Goal: Ask a question

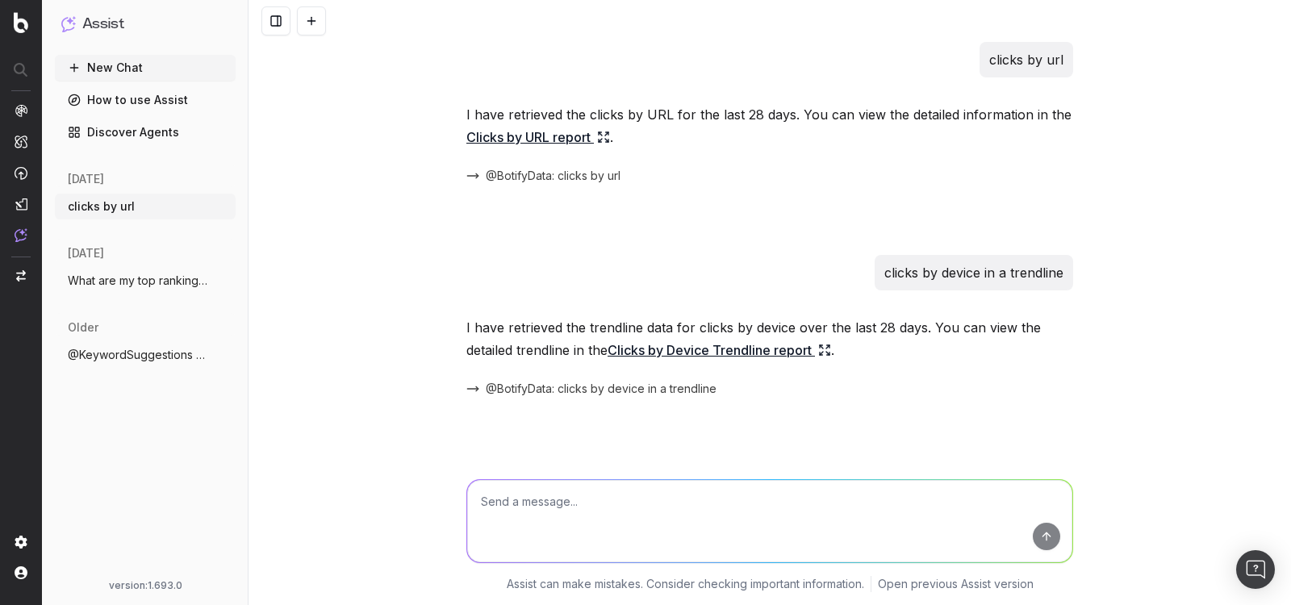
scroll to position [1892, 0]
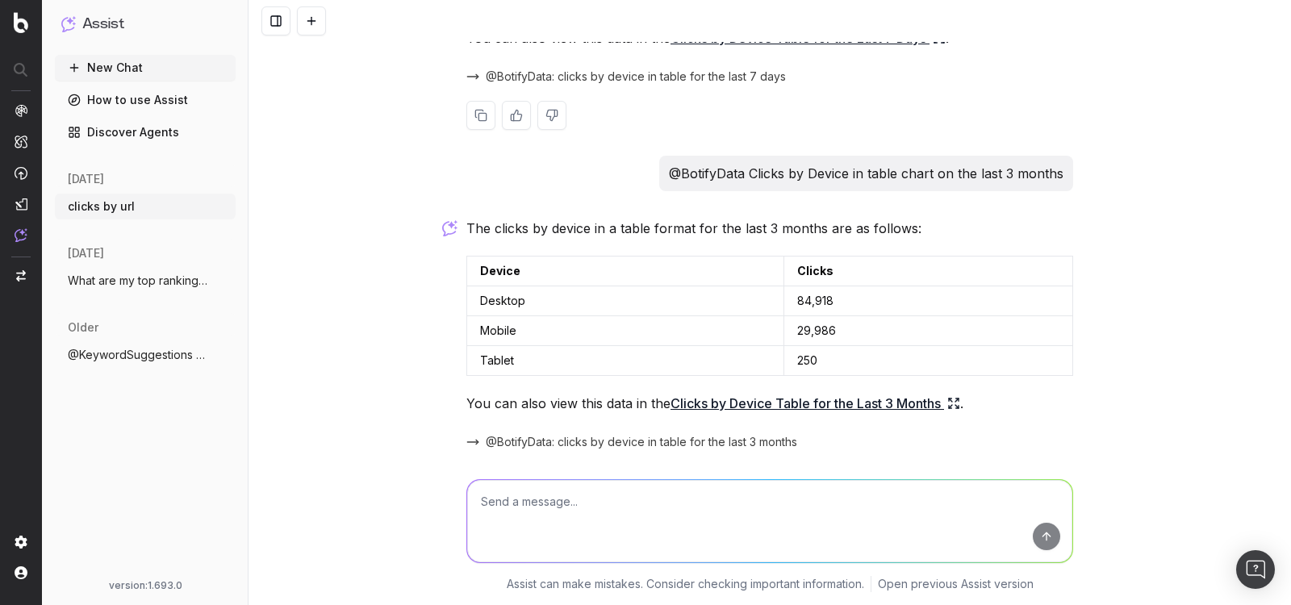
click at [696, 116] on div at bounding box center [769, 115] width 607 height 29
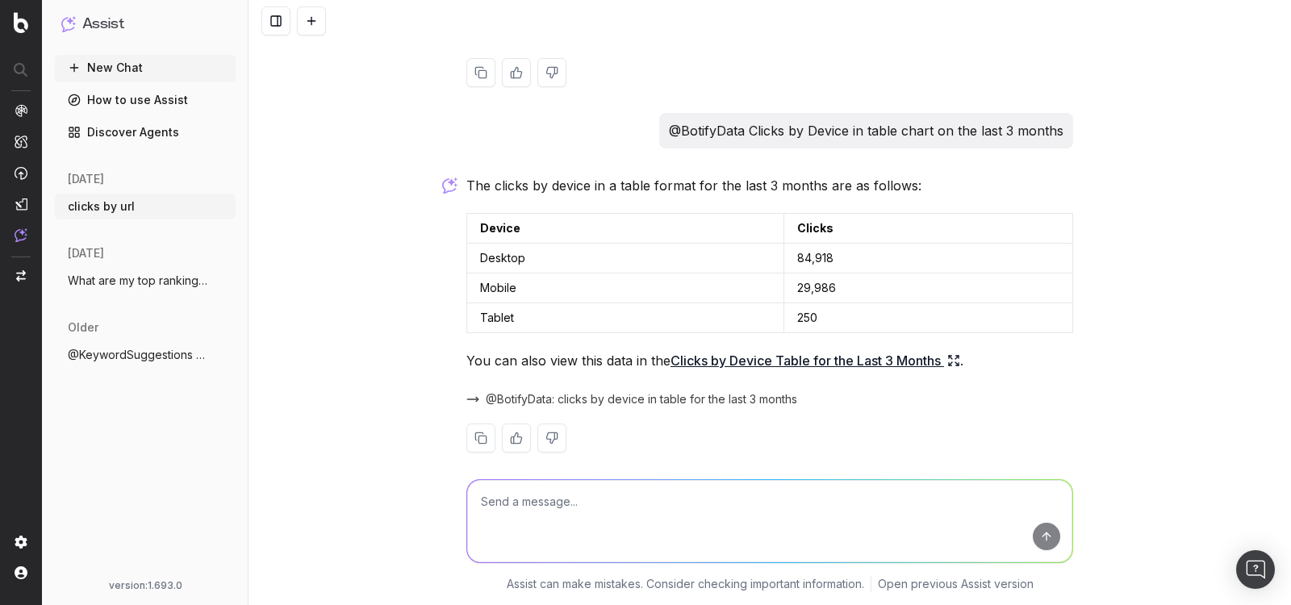
scroll to position [1947, 0]
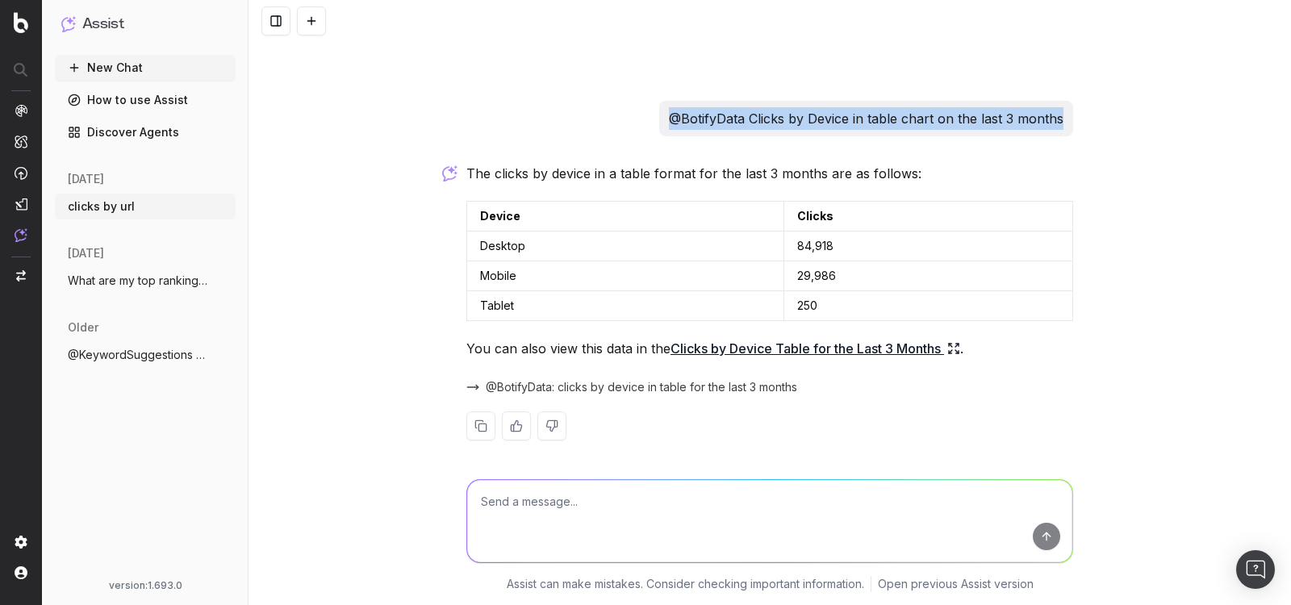
drag, startPoint x: 1064, startPoint y: 115, endPoint x: 585, endPoint y: 115, distance: 478.5
click at [585, 115] on div "@BotifyData Clicks by Device in table chart on the last 3 months" at bounding box center [769, 119] width 607 height 36
copy p "@BotifyData Clicks by Device in table chart on the last 3 months"
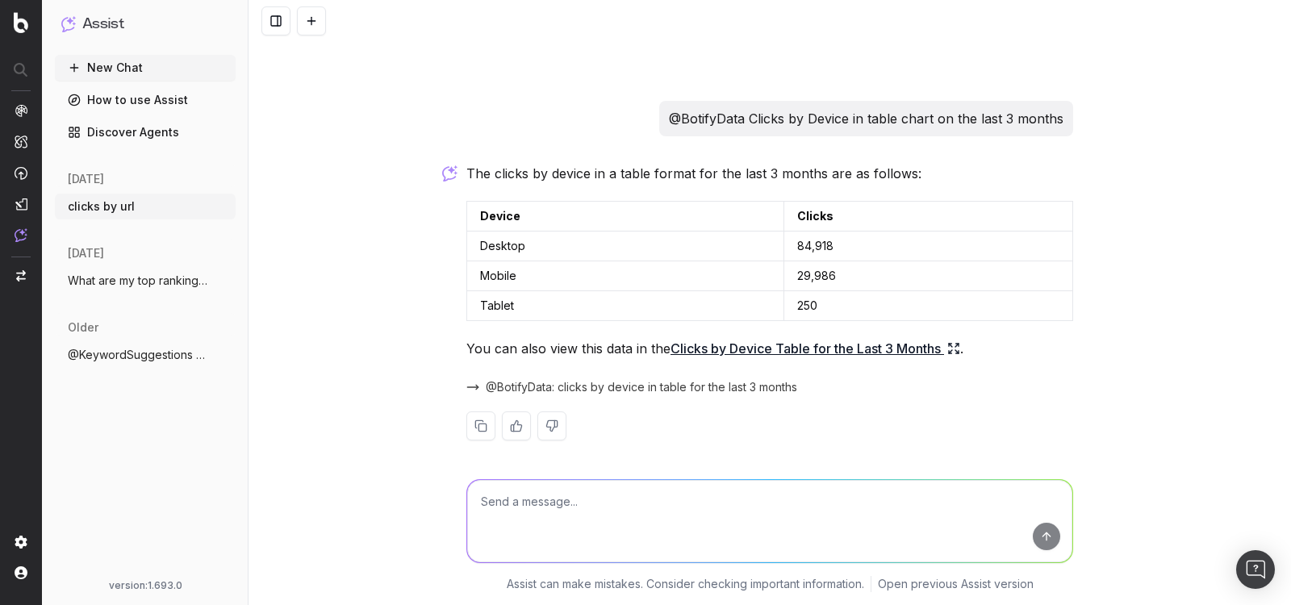
click at [520, 506] on textarea at bounding box center [769, 521] width 605 height 82
paste textarea "@BotifyData Clicks by Device in table chart on the last 3 months"
drag, startPoint x: 550, startPoint y: 504, endPoint x: 404, endPoint y: 501, distance: 146.1
click at [404, 501] on div "@BotifyData Clicks by Device in table chart on the last 3 months @BotifyData Cl…" at bounding box center [770, 532] width 1043 height 145
paste textarea "@BotifyData"
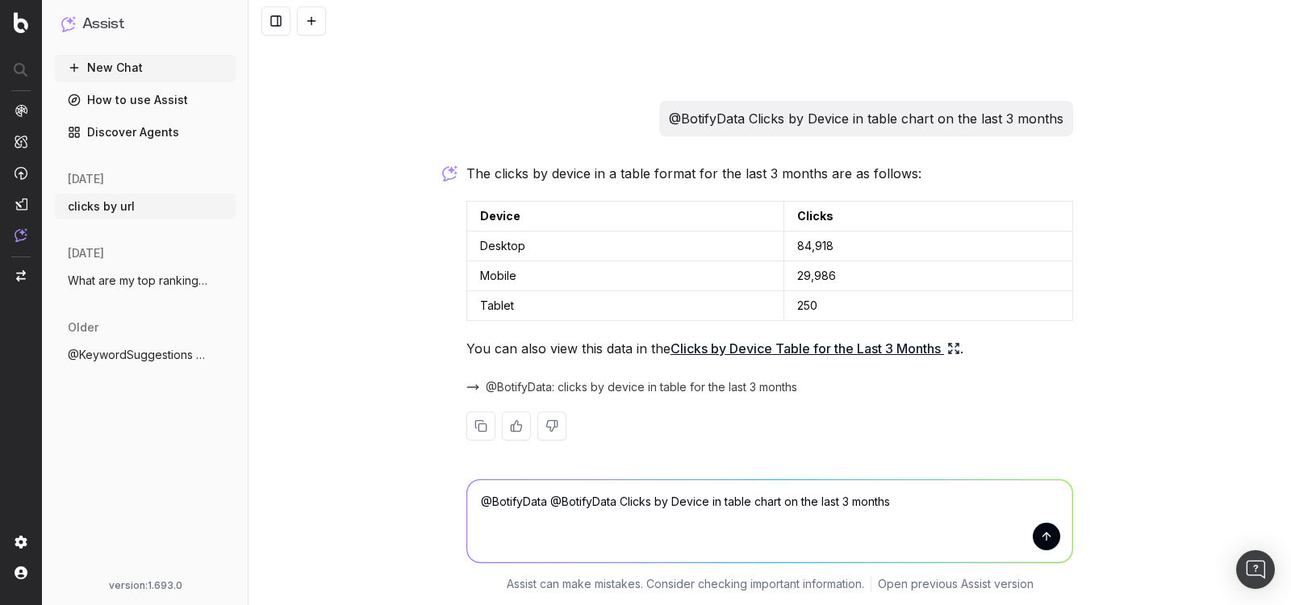
type textarea "@BotifyData @BotifyData Clicks by Device in table chart on the last 3 months"
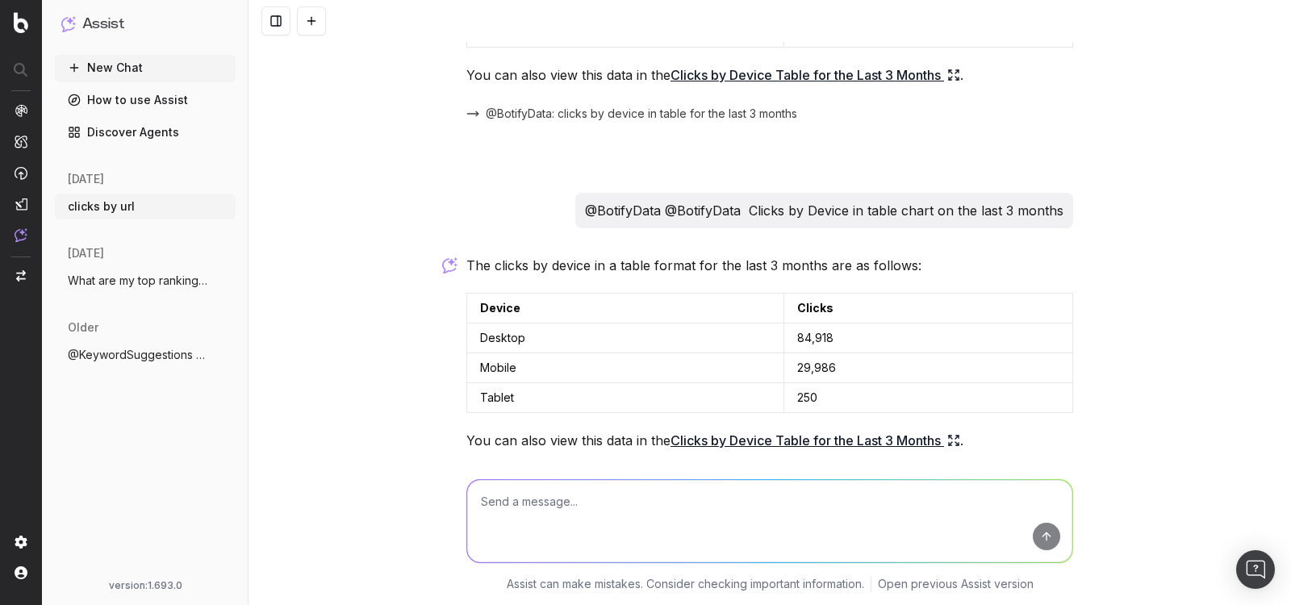
scroll to position [2276, 0]
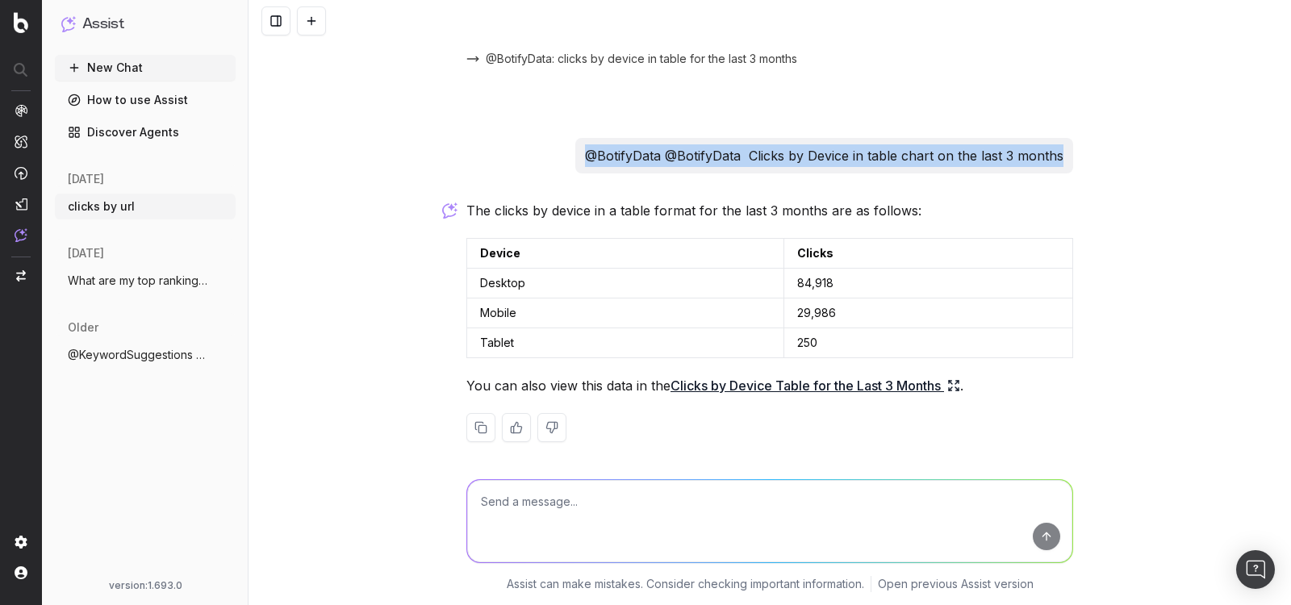
drag, startPoint x: 1063, startPoint y: 153, endPoint x: 583, endPoint y: 152, distance: 479.3
click at [583, 152] on div "@BotifyData @BotifyData Clicks by Device in table chart on the last 3 months" at bounding box center [824, 156] width 498 height 36
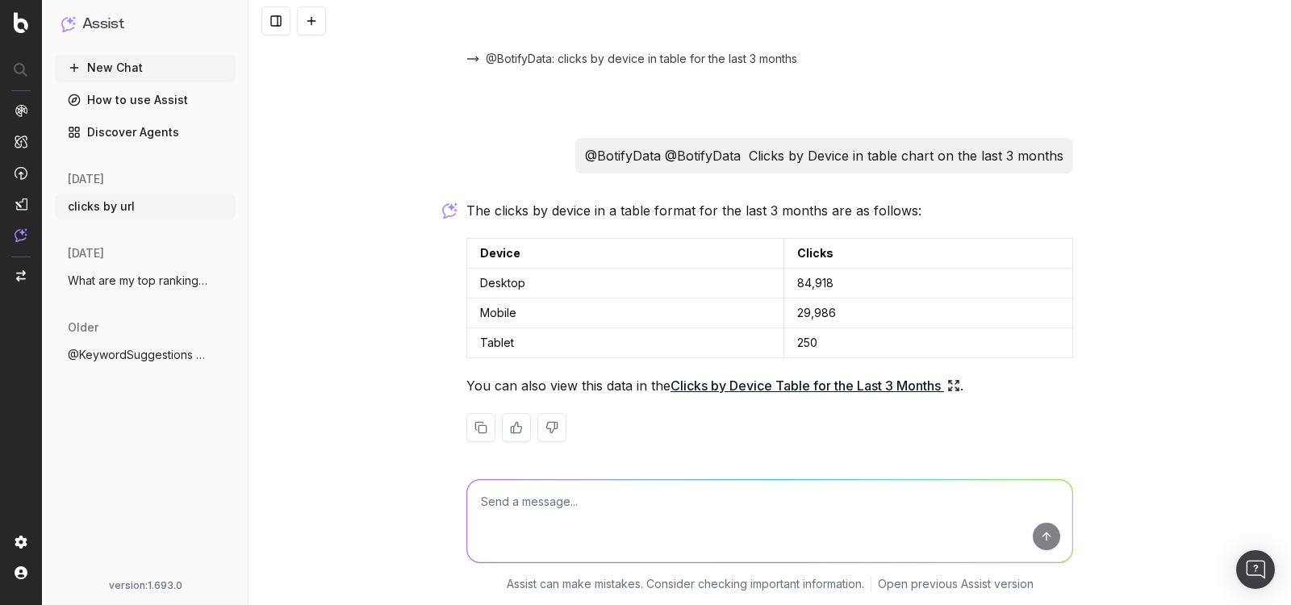
click at [525, 501] on textarea at bounding box center [769, 521] width 605 height 82
paste textarea "@BotifyData"
type textarea "@BotifyData"
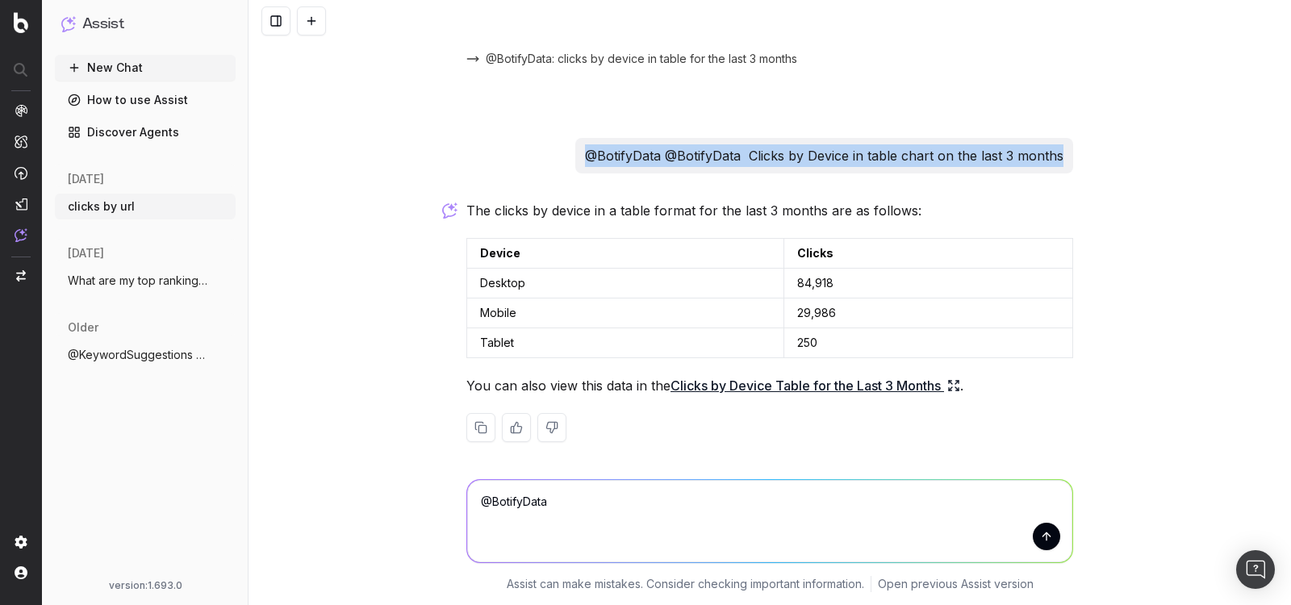
drag, startPoint x: 1068, startPoint y: 150, endPoint x: 590, endPoint y: 150, distance: 477.7
click at [590, 150] on div "@BotifyData @BotifyData Clicks by Device in table chart on the last 3 months" at bounding box center [824, 156] width 498 height 36
click at [731, 155] on p "@BotifyData @BotifyData Clicks by Device in table chart on the last 3 months" at bounding box center [824, 155] width 479 height 23
drag, startPoint x: 1067, startPoint y: 153, endPoint x: 668, endPoint y: 153, distance: 398.6
click at [668, 153] on div "@BotifyData @BotifyData Clicks by Device in table chart on the last 3 months" at bounding box center [824, 156] width 498 height 36
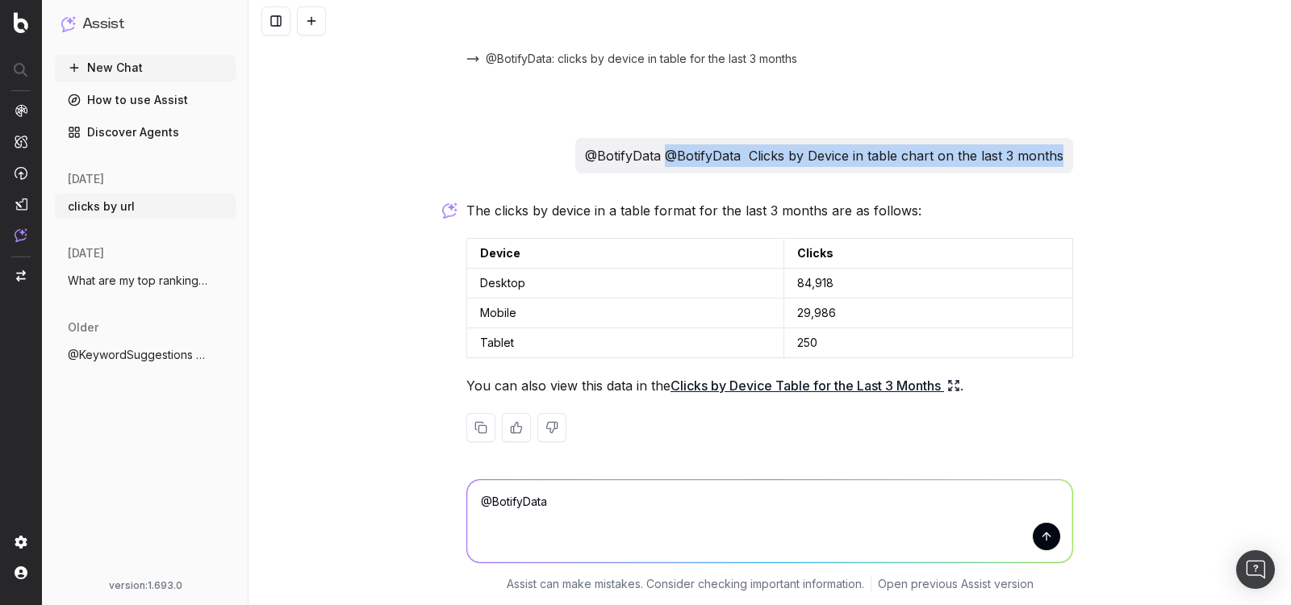
copy p "@BotifyData Clicks by Device in table chart on the last 3 months"
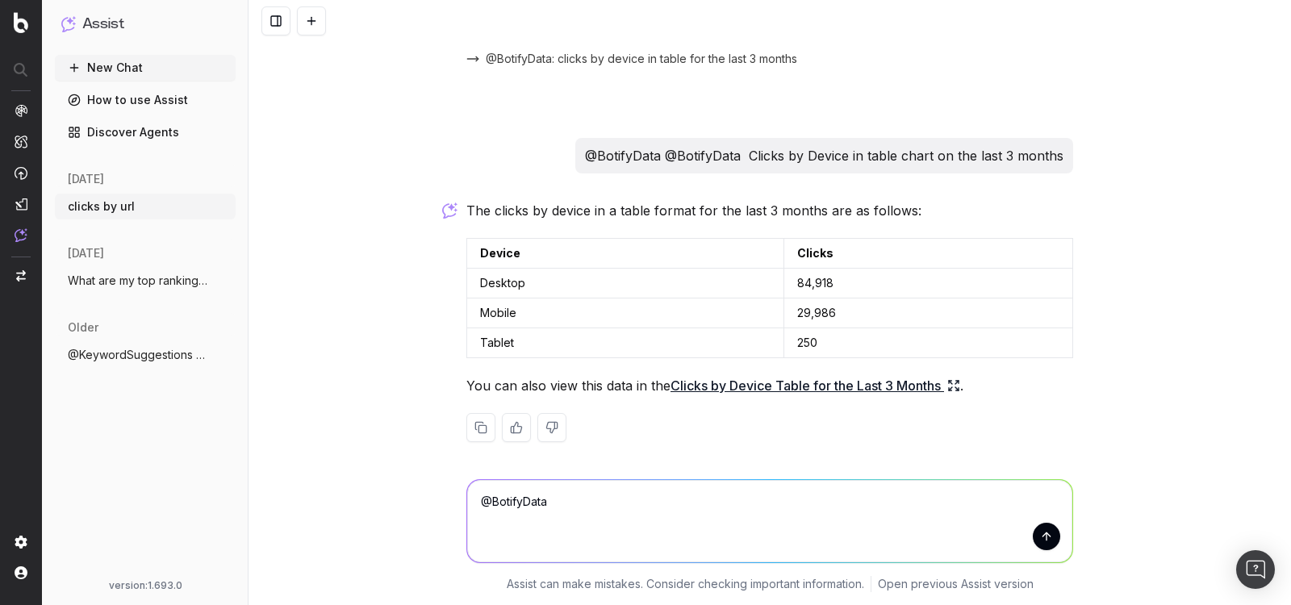
drag, startPoint x: 571, startPoint y: 504, endPoint x: 416, endPoint y: 495, distance: 155.2
click at [416, 495] on div "@BotifyData @BotifyData Assist can make mistakes. Consider checking important i…" at bounding box center [770, 532] width 1043 height 145
